Goal: Task Accomplishment & Management: Manage account settings

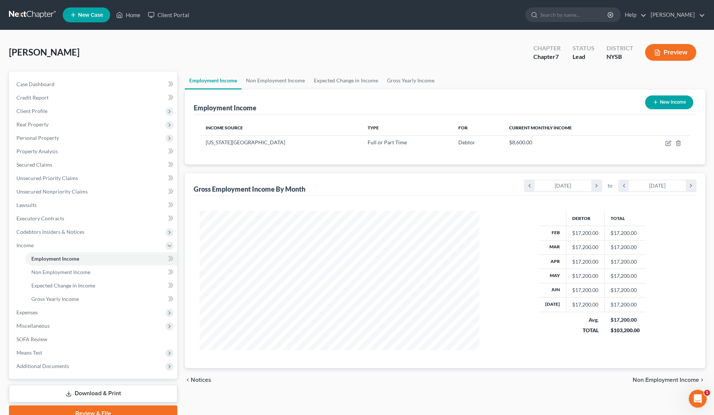
scroll to position [140, 294]
click at [671, 17] on link "[PERSON_NAME]" at bounding box center [675, 14] width 58 height 13
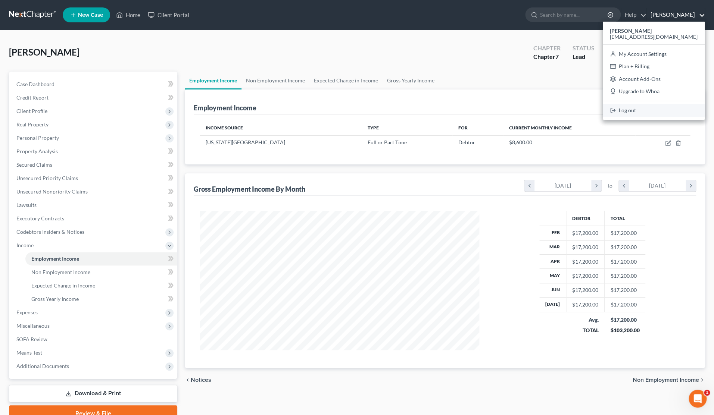
click at [664, 109] on link "Log out" at bounding box center [653, 110] width 102 height 13
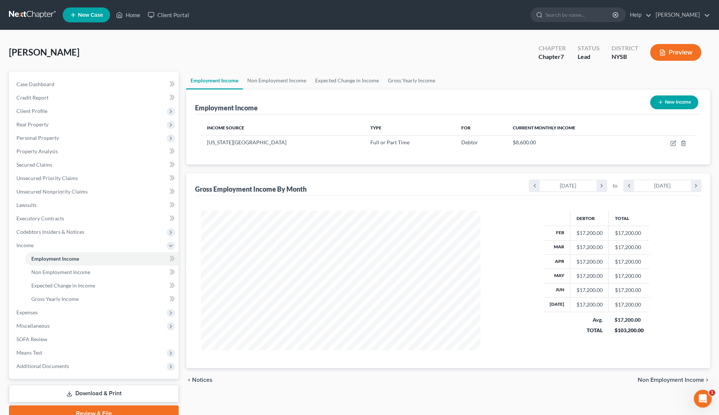
scroll to position [141, 297]
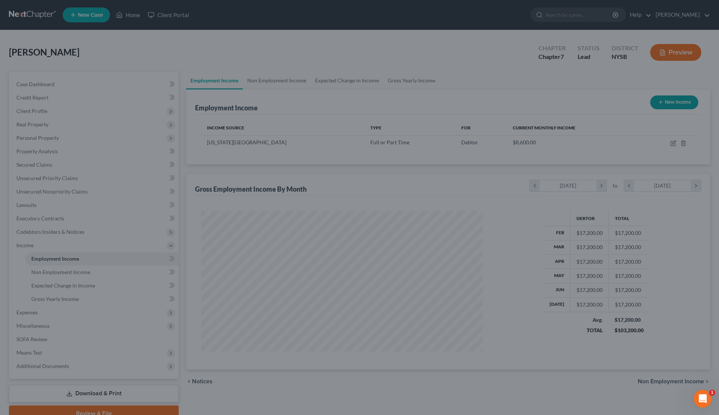
click at [83, 258] on div at bounding box center [359, 207] width 719 height 415
click at [76, 273] on div at bounding box center [359, 207] width 719 height 415
click at [705, 399] on icon "Open Intercom Messenger" at bounding box center [703, 399] width 12 height 12
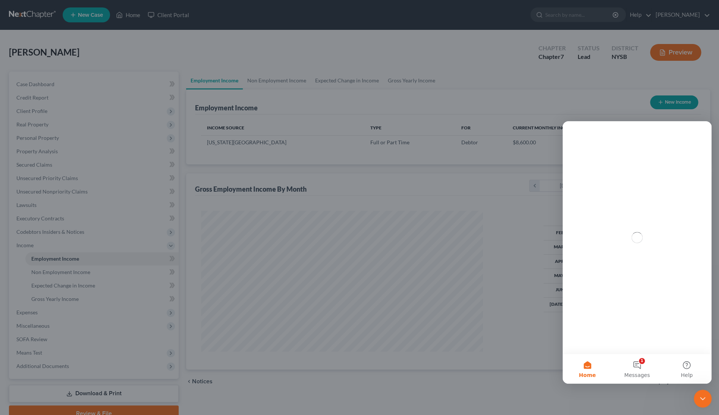
scroll to position [0, 0]
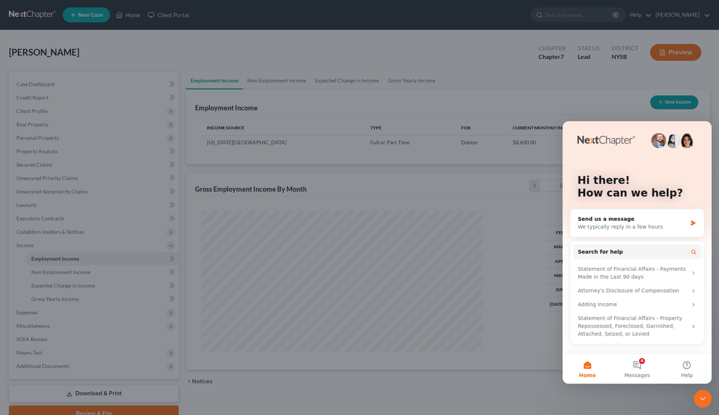
click at [525, 214] on div at bounding box center [359, 207] width 719 height 415
click at [597, 106] on div at bounding box center [359, 207] width 719 height 415
click at [510, 239] on div at bounding box center [359, 207] width 719 height 415
click at [511, 240] on div at bounding box center [359, 207] width 719 height 415
click at [705, 400] on icon "Close Intercom Messenger" at bounding box center [702, 398] width 9 height 9
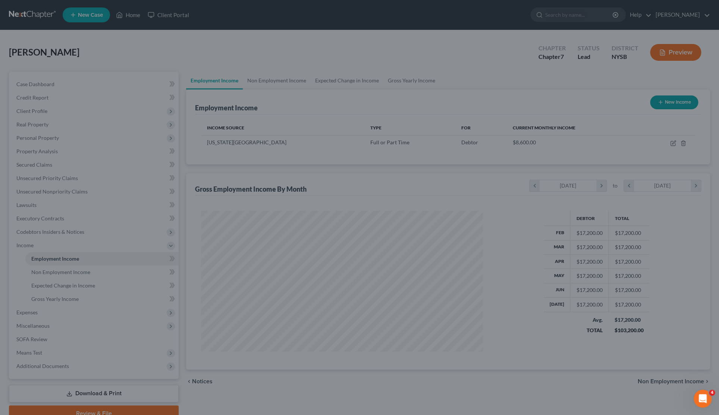
click at [537, 53] on div at bounding box center [359, 207] width 719 height 415
click at [380, 59] on div at bounding box center [359, 207] width 719 height 415
click at [377, 50] on div at bounding box center [359, 207] width 719 height 415
click at [62, 267] on div at bounding box center [359, 207] width 719 height 415
click at [70, 276] on div at bounding box center [359, 207] width 719 height 415
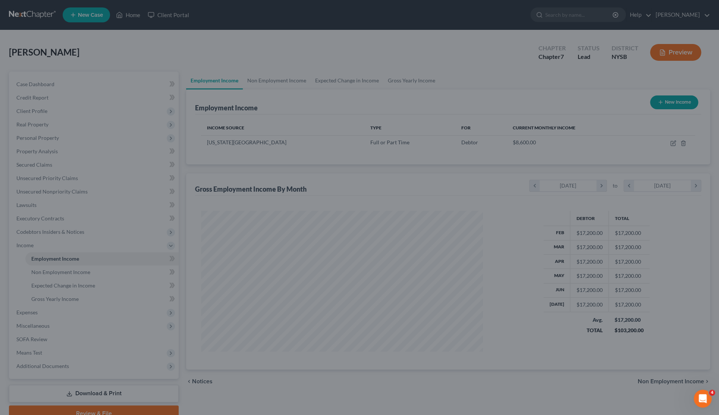
click at [517, 61] on div at bounding box center [359, 207] width 719 height 415
click at [363, 222] on div at bounding box center [359, 207] width 719 height 415
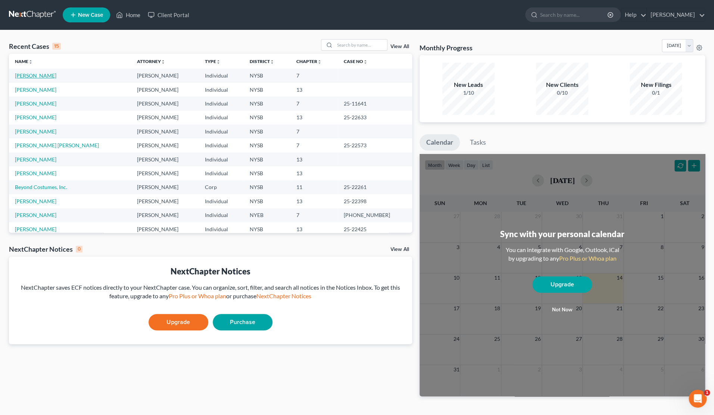
click at [56, 78] on link "[PERSON_NAME]" at bounding box center [35, 75] width 41 height 6
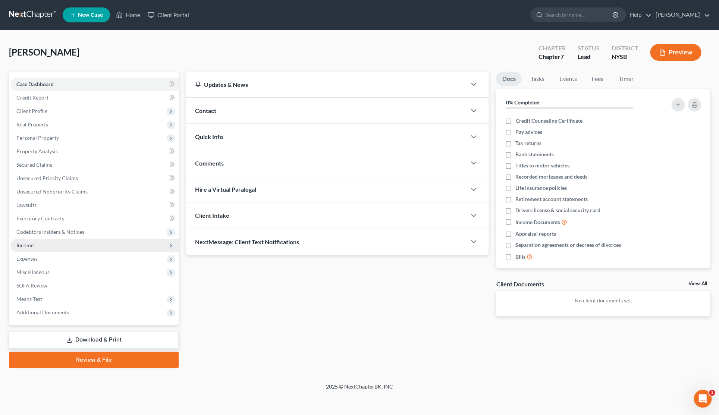
click at [37, 242] on span "Income" at bounding box center [94, 245] width 168 height 13
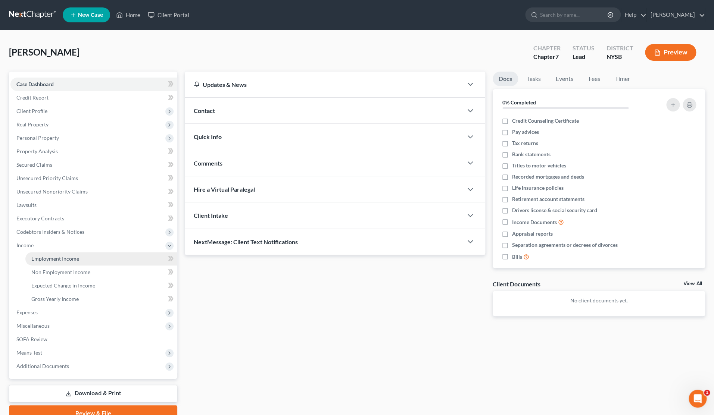
click at [42, 262] on span "Employment Income" at bounding box center [55, 259] width 48 height 6
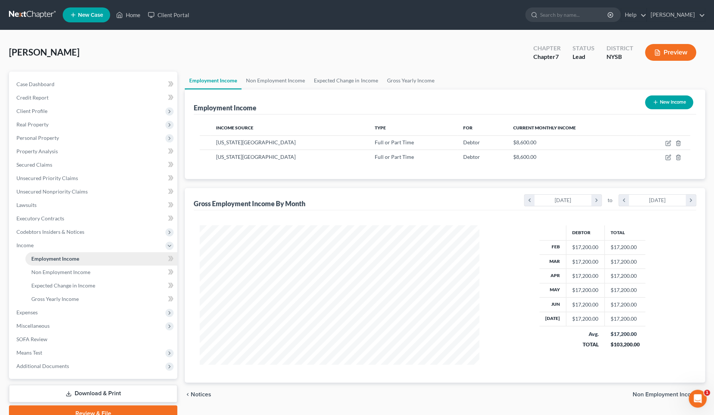
scroll to position [140, 294]
click at [57, 301] on span "Gross Yearly Income" at bounding box center [54, 299] width 47 height 6
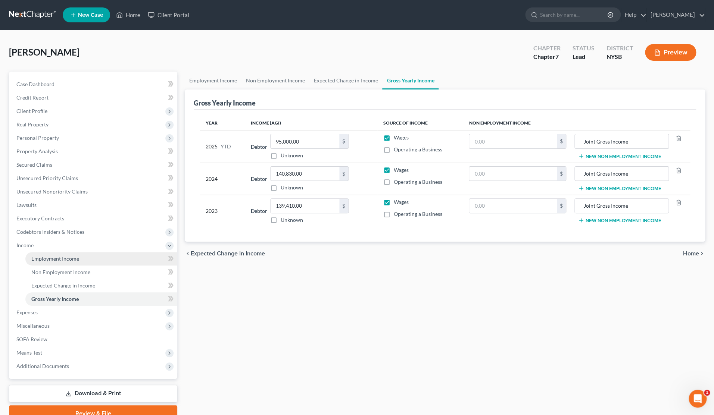
click at [73, 258] on span "Employment Income" at bounding box center [55, 259] width 48 height 6
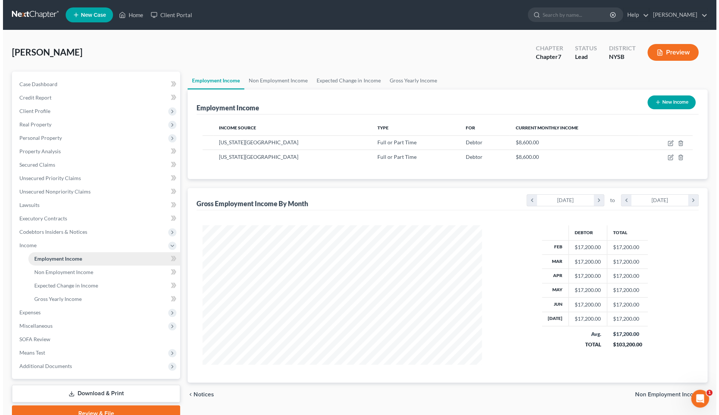
scroll to position [140, 294]
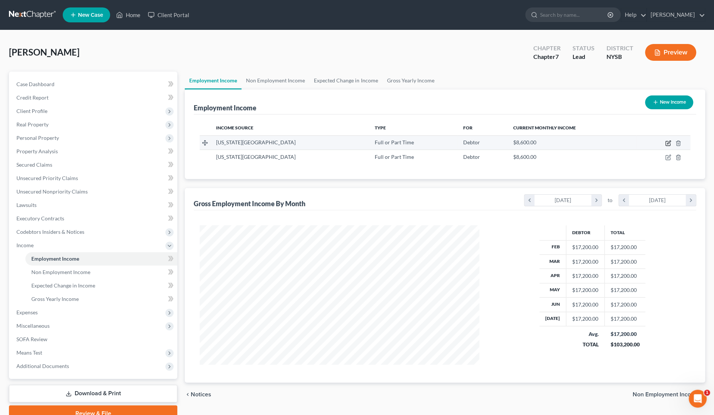
click at [665, 144] on icon "button" at bounding box center [668, 143] width 6 height 6
select select "0"
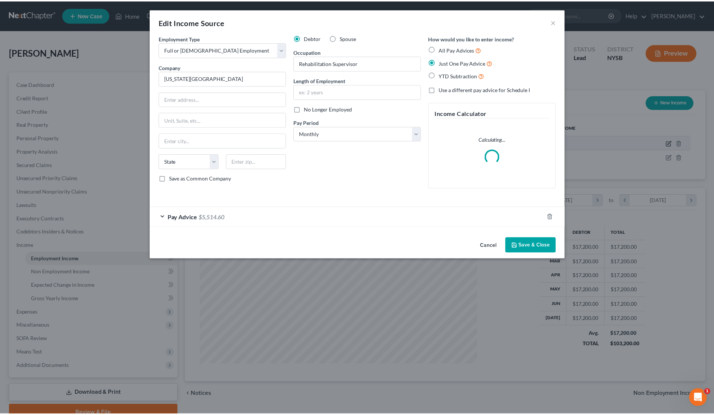
scroll to position [141, 297]
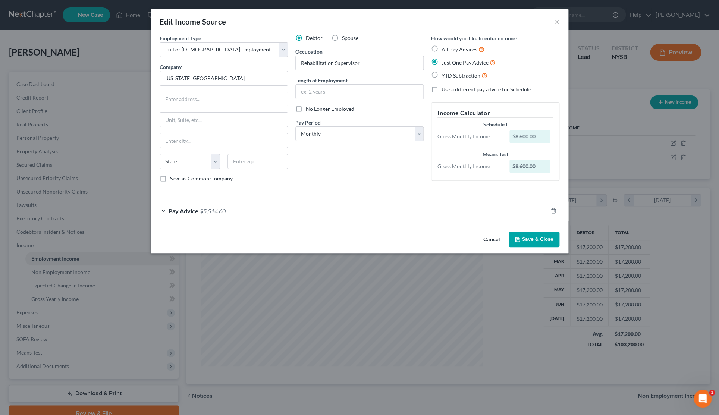
click at [164, 213] on div "Pay Advice $5,514.60" at bounding box center [349, 211] width 397 height 20
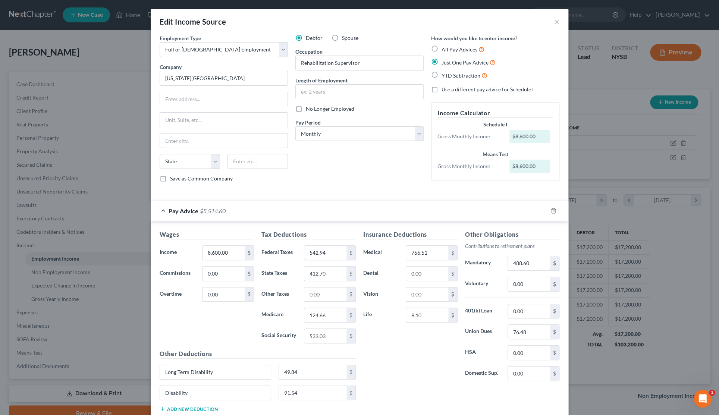
click at [165, 213] on div "Pay Advice $5,514.60" at bounding box center [349, 211] width 397 height 20
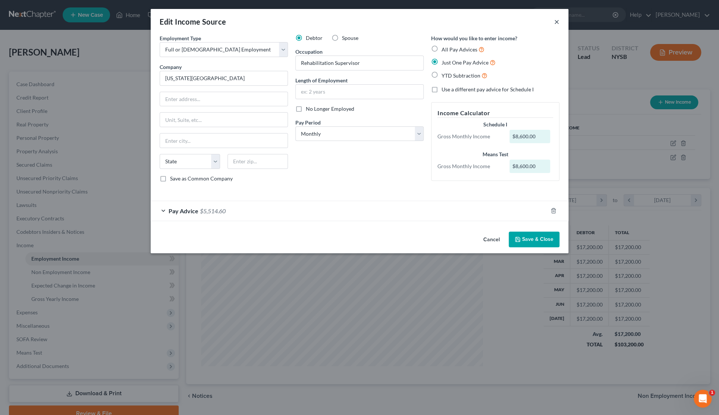
click at [555, 24] on button "×" at bounding box center [556, 21] width 5 height 9
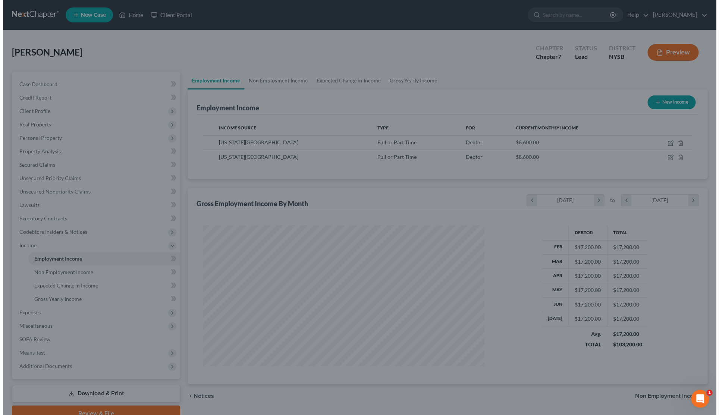
scroll to position [372910, 372755]
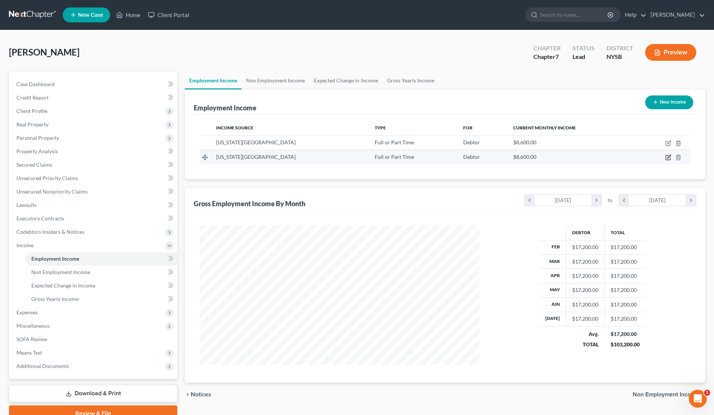
click at [668, 157] on icon "button" at bounding box center [668, 156] width 3 height 3
select select "0"
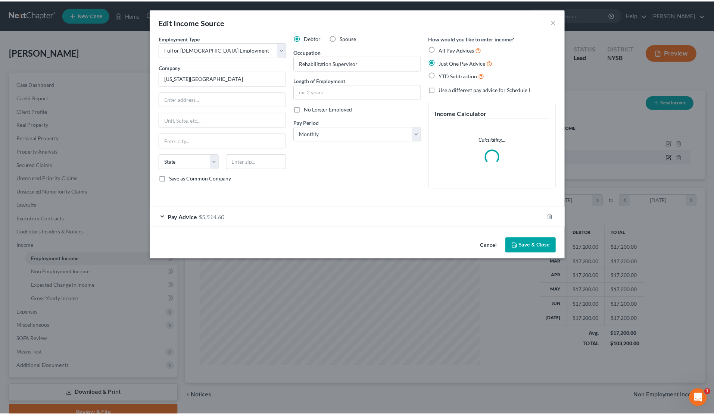
scroll to position [141, 297]
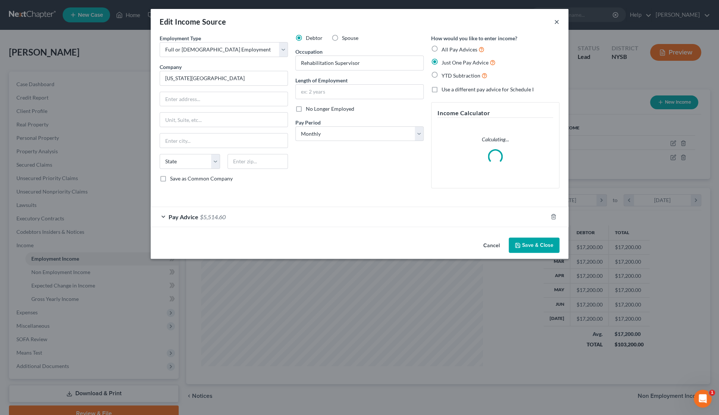
click at [556, 20] on button "×" at bounding box center [556, 21] width 5 height 9
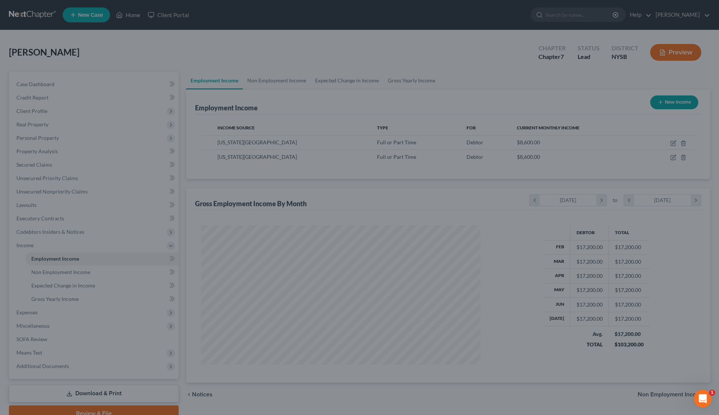
scroll to position [372910, 372755]
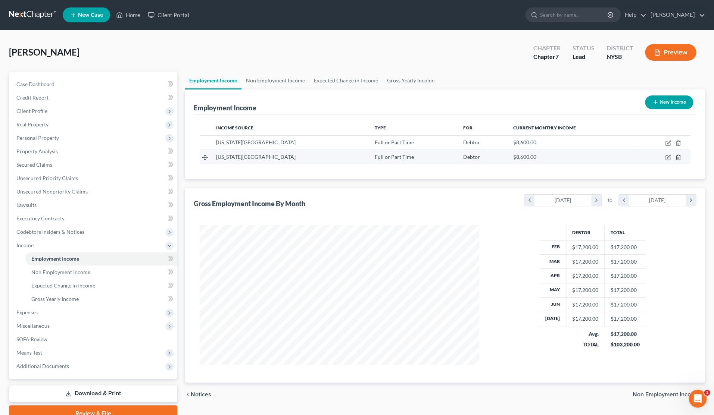
click at [676, 157] on icon "button" at bounding box center [678, 157] width 6 height 6
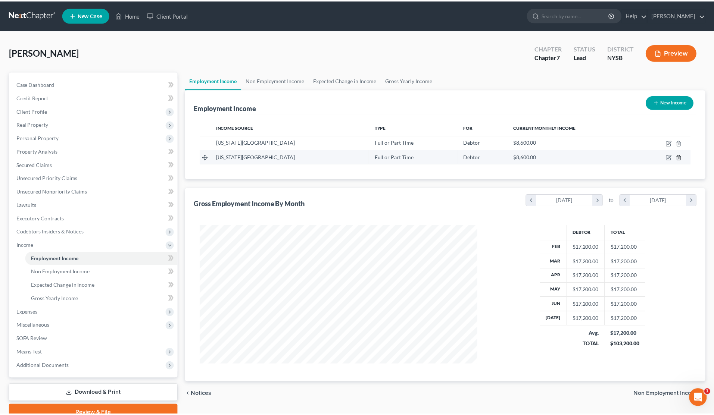
scroll to position [141, 297]
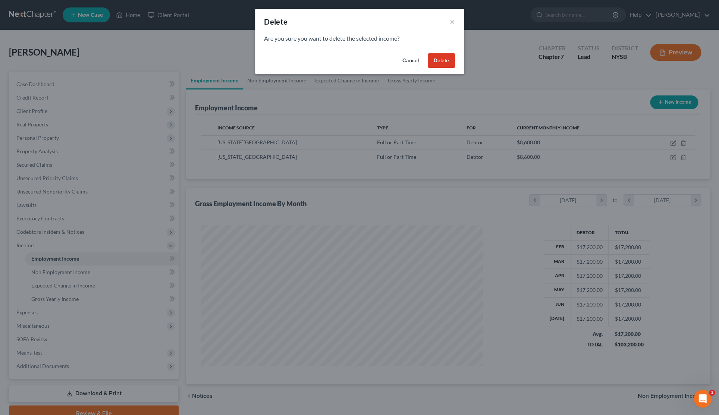
click at [439, 62] on button "Delete" at bounding box center [441, 60] width 27 height 15
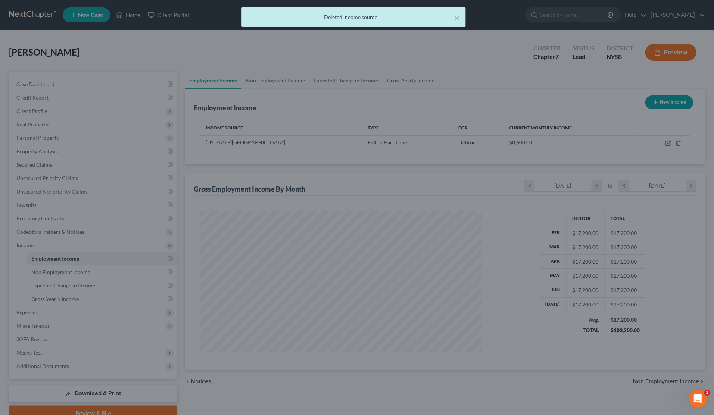
scroll to position [372910, 372755]
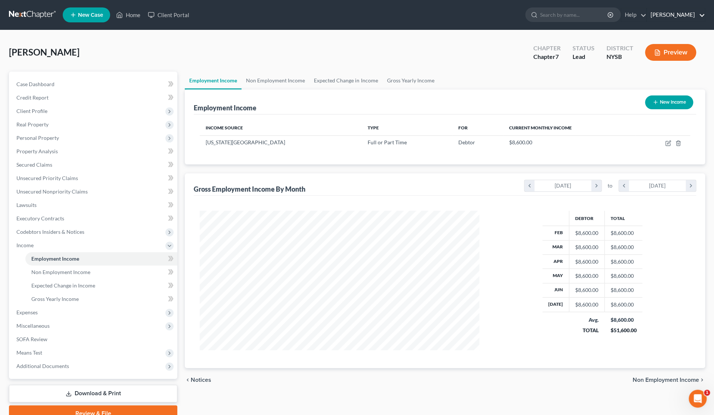
click at [669, 18] on link "[PERSON_NAME]" at bounding box center [675, 14] width 58 height 13
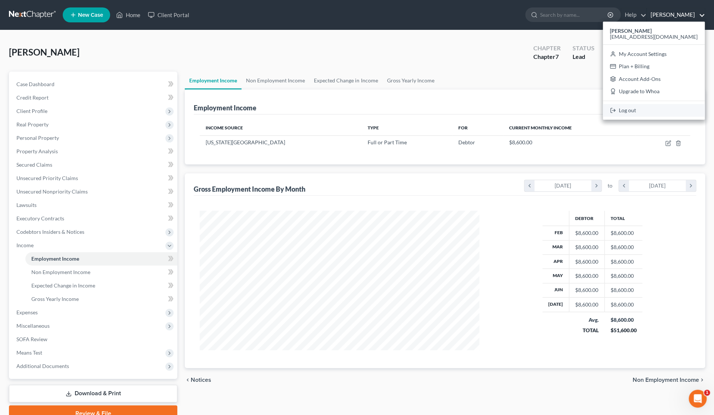
click at [649, 109] on link "Log out" at bounding box center [653, 110] width 102 height 13
